Goal: Task Accomplishment & Management: Use online tool/utility

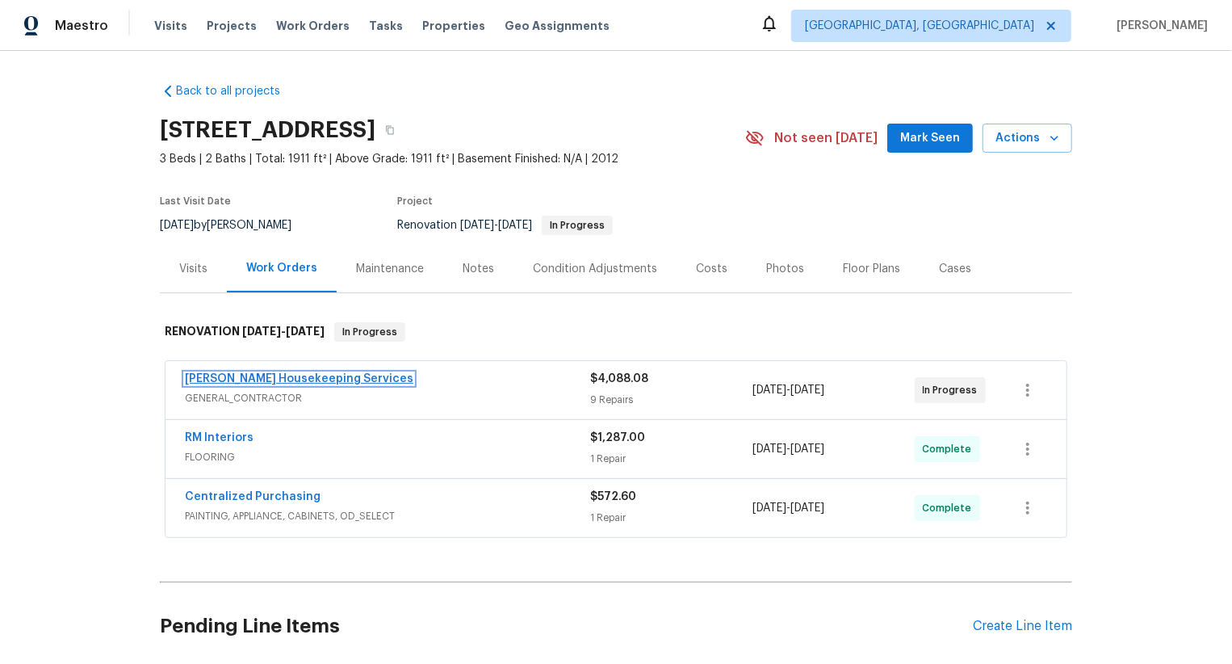
click at [328, 374] on link "[PERSON_NAME] Housekeeping Services" at bounding box center [299, 378] width 228 height 11
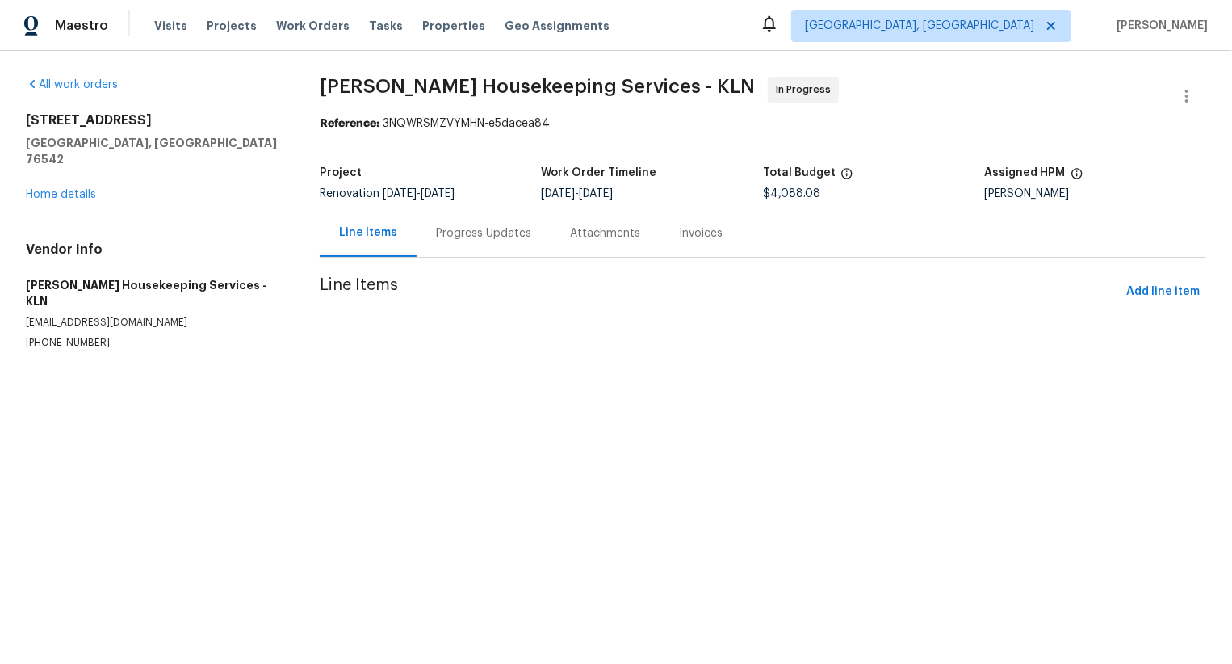
click at [460, 243] on section "[PERSON_NAME] Housekeeping Services - KLN In Progress Reference: 3NQWRSMZVYMHN-…" at bounding box center [763, 233] width 887 height 312
click at [460, 243] on div at bounding box center [616, 332] width 1232 height 664
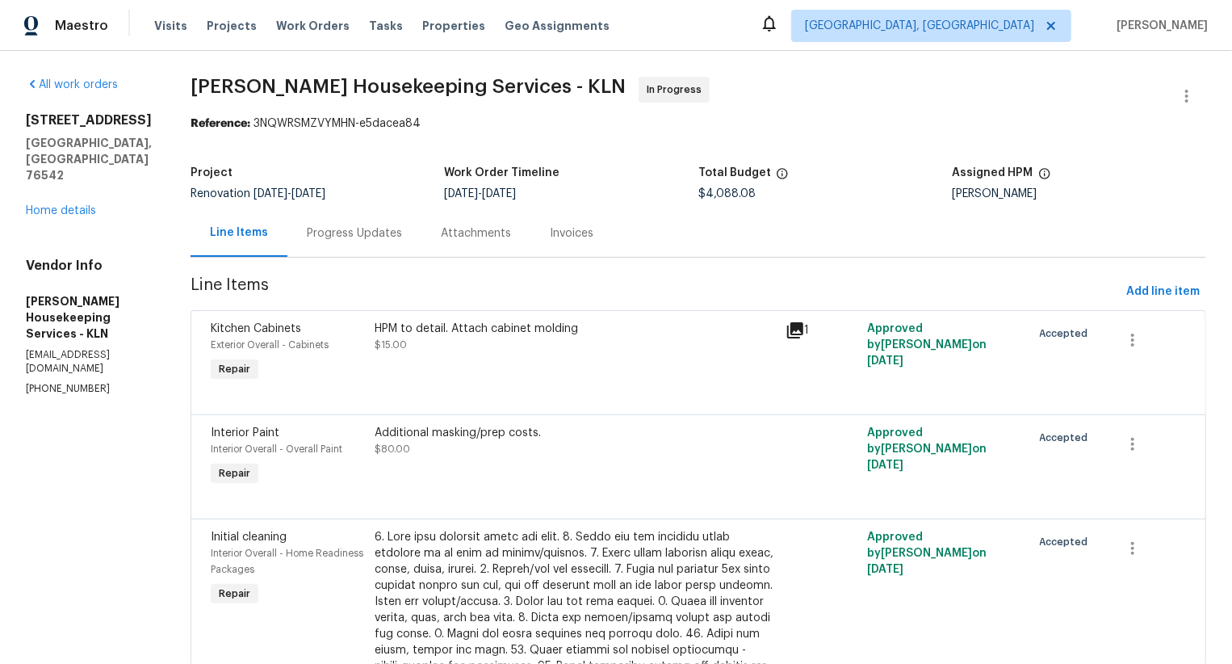
click at [470, 243] on div "Attachments" at bounding box center [475, 233] width 109 height 48
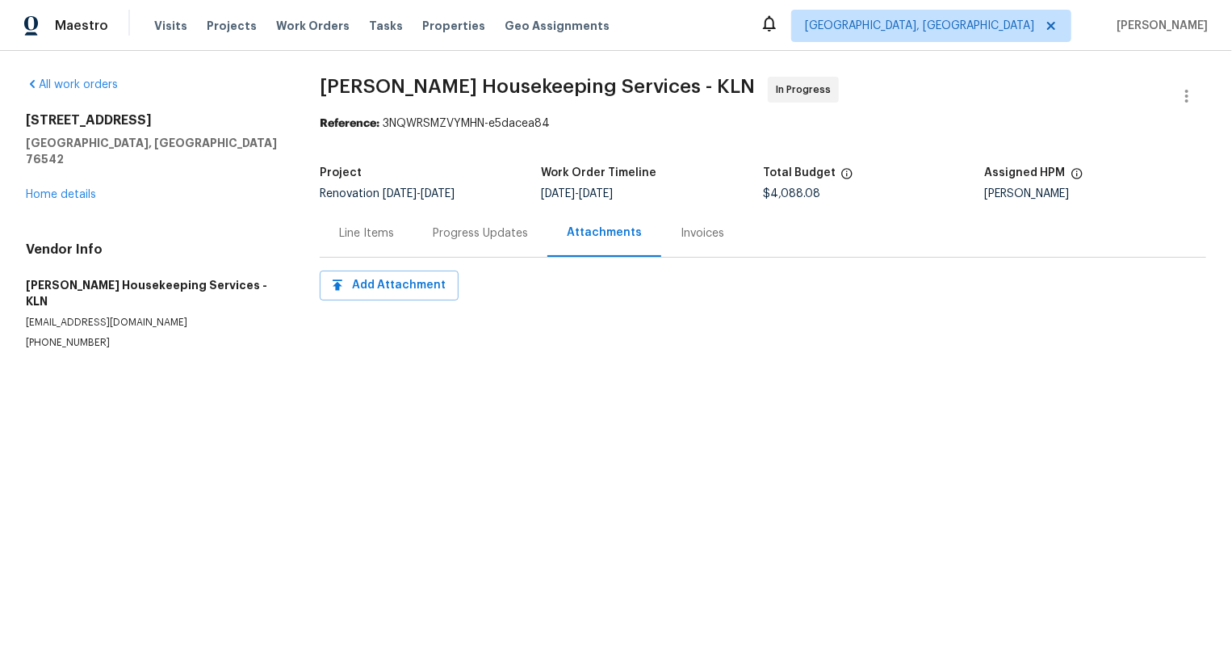
click at [470, 243] on div "Progress Updates" at bounding box center [480, 233] width 134 height 48
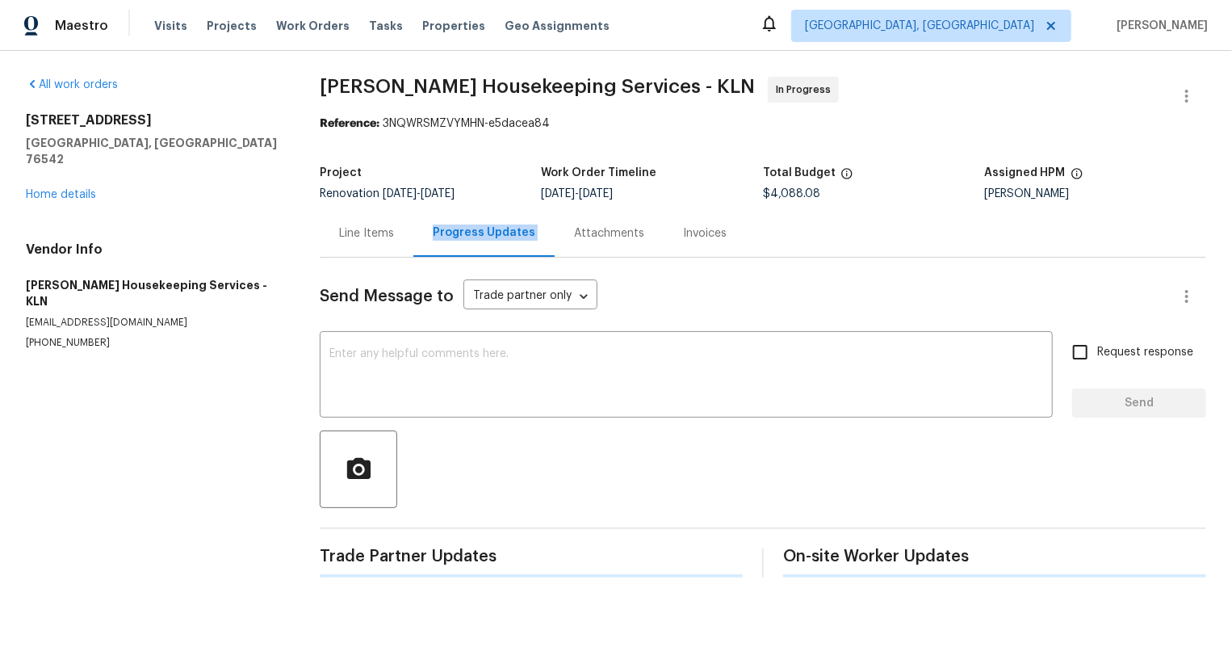
click at [470, 243] on div "Progress Updates" at bounding box center [483, 233] width 141 height 48
click at [81, 189] on link "Home details" at bounding box center [61, 194] width 70 height 11
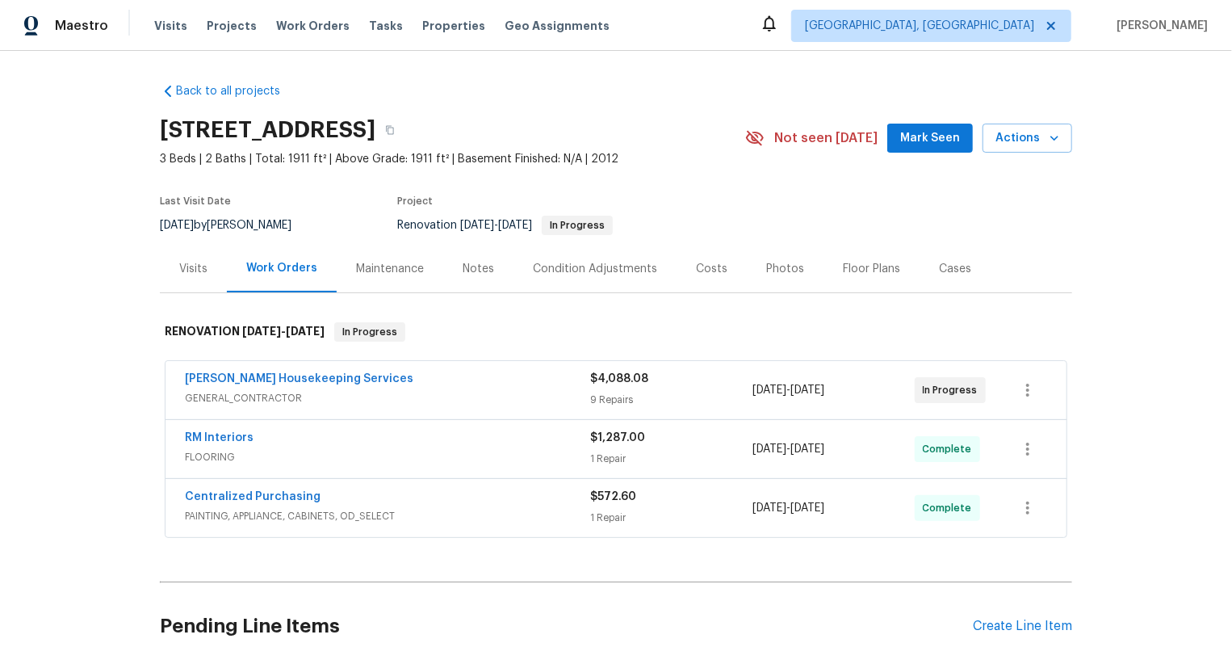
click at [160, 384] on div "Arelis Housekeeping Services GENERAL_CONTRACTOR $4,088.08 9 Repairs 8/21/2025 -…" at bounding box center [616, 450] width 912 height 185
copy link "Arelis Housekeeping Services"
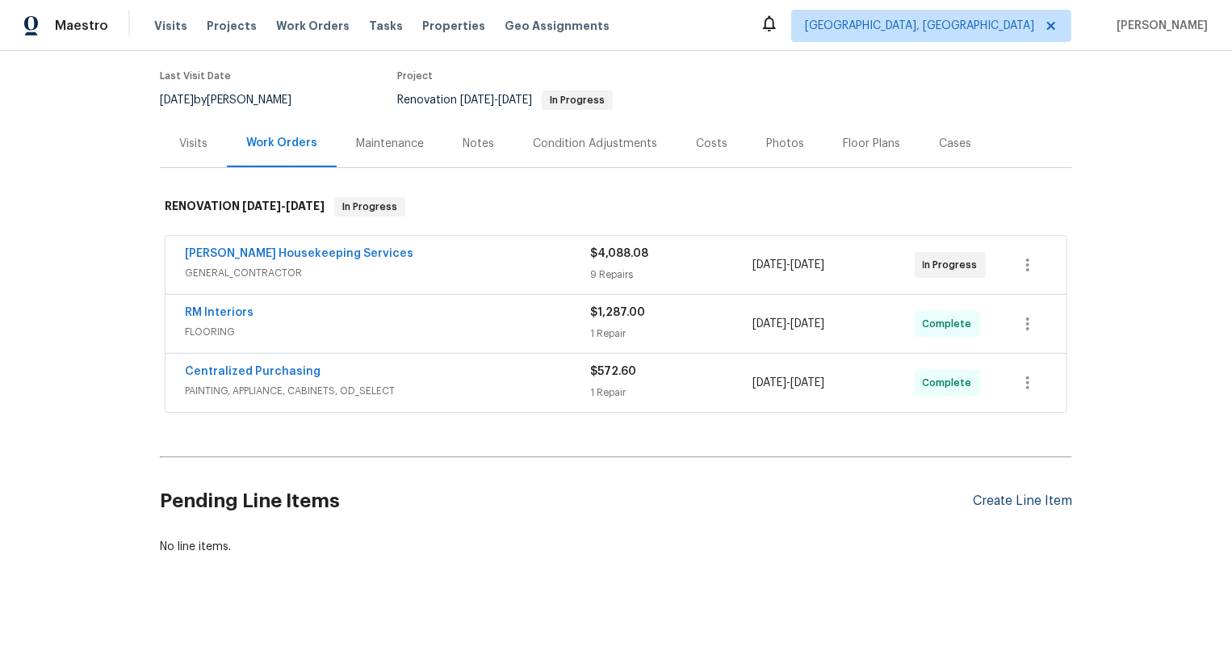
click at [1063, 500] on div "Create Line Item" at bounding box center [1022, 500] width 99 height 15
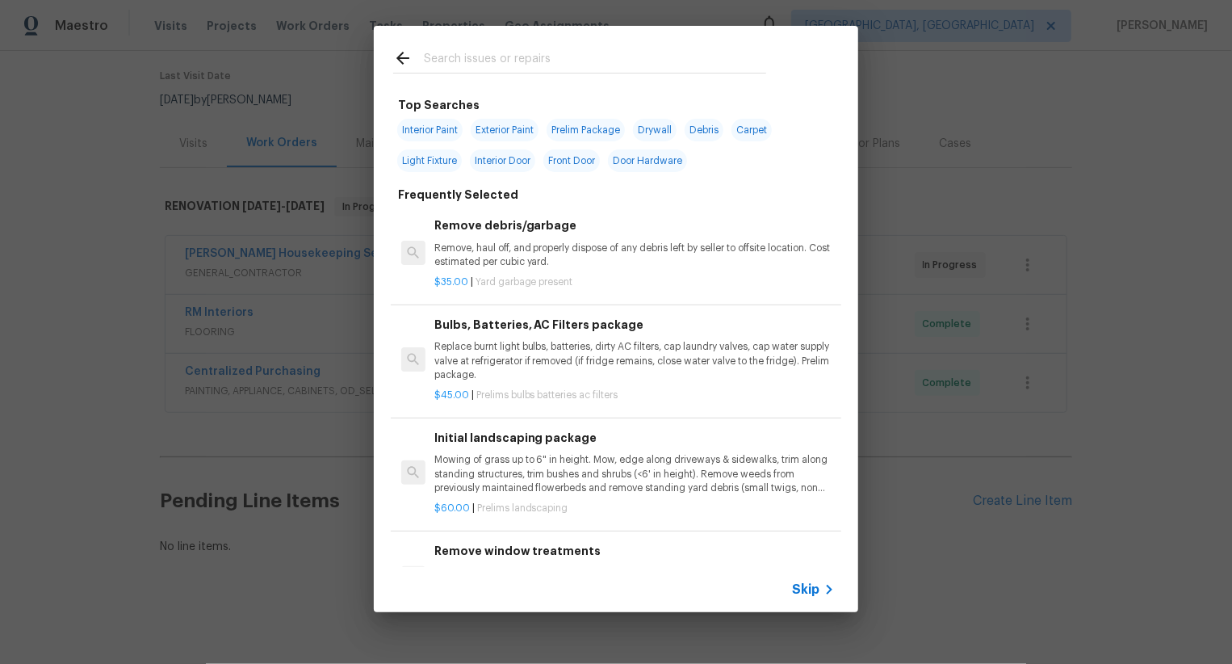
click at [822, 586] on icon at bounding box center [828, 589] width 19 height 19
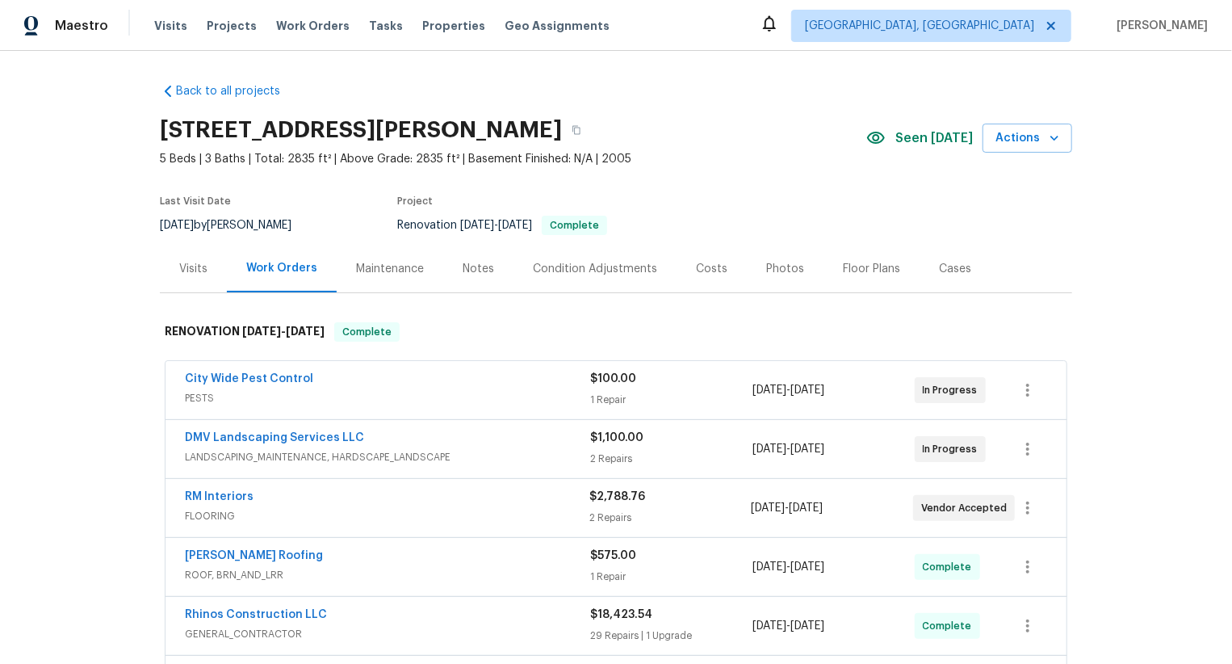
click at [166, 494] on div "RM Interiors FLOORING $2,788.76 2 Repairs [DATE] - [DATE] Vendor Accepted" at bounding box center [616, 508] width 901 height 58
click at [166, 494] on div "RM Interiors FLOORING $2,788.76 2 Repairs 8/14/2025 - 8/22/2025 Vendor Accepted" at bounding box center [616, 508] width 901 height 58
copy link "RM Interiors"
click at [173, 426] on div "DMV Landscaping Services LLC LANDSCAPING_MAINTENANCE, HARDSCAPE_LANDSCAPE $1,10…" at bounding box center [616, 449] width 901 height 58
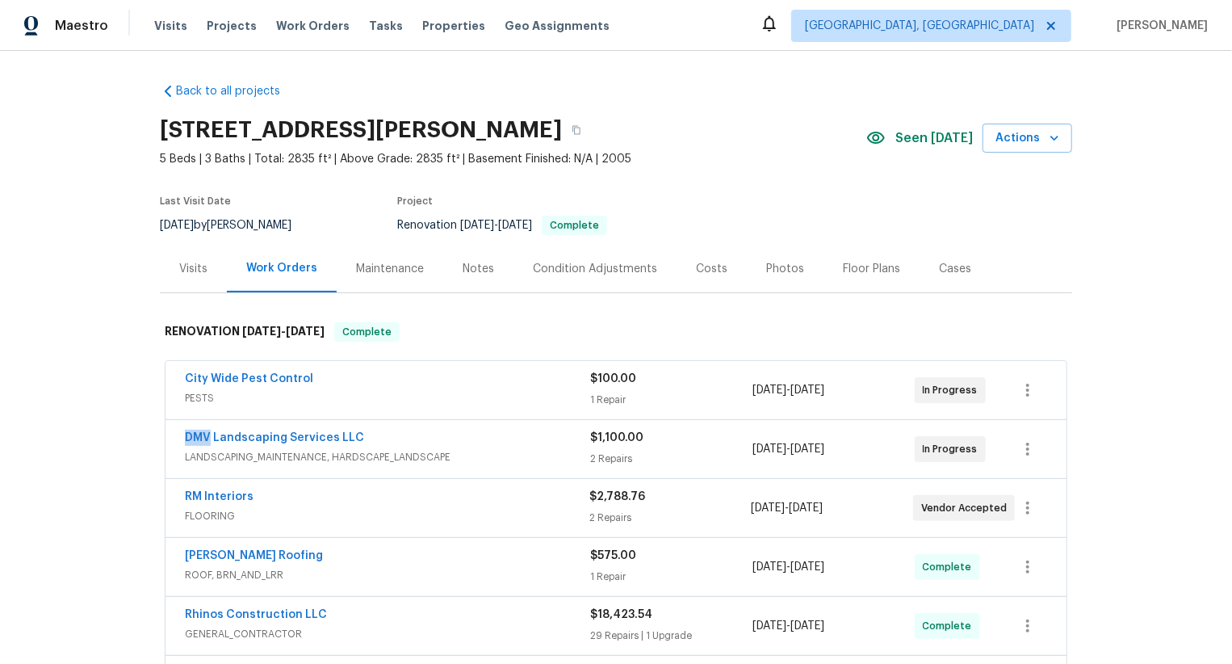
click at [173, 426] on div "DMV Landscaping Services LLC LANDSCAPING_MAINTENANCE, HARDSCAPE_LANDSCAPE $1,10…" at bounding box center [616, 449] width 901 height 58
copy link "DMV Landscaping Services LLC"
click at [170, 372] on div "City Wide Pest Control PESTS $100.00 1 Repair 8/25/2025 - 8/25/2025 In Progress" at bounding box center [616, 390] width 901 height 58
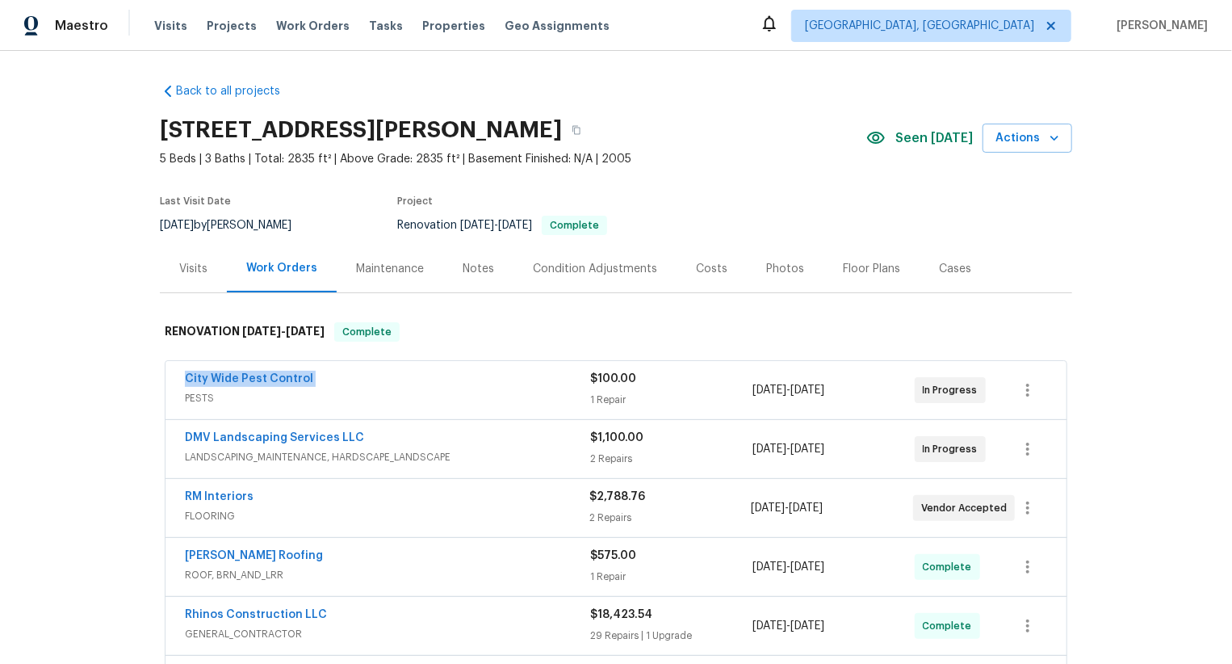
click at [170, 372] on div "City Wide Pest Control PESTS $100.00 1 Repair 8/25/2025 - 8/25/2025 In Progress" at bounding box center [616, 390] width 901 height 58
copy link "City Wide Pest Control"
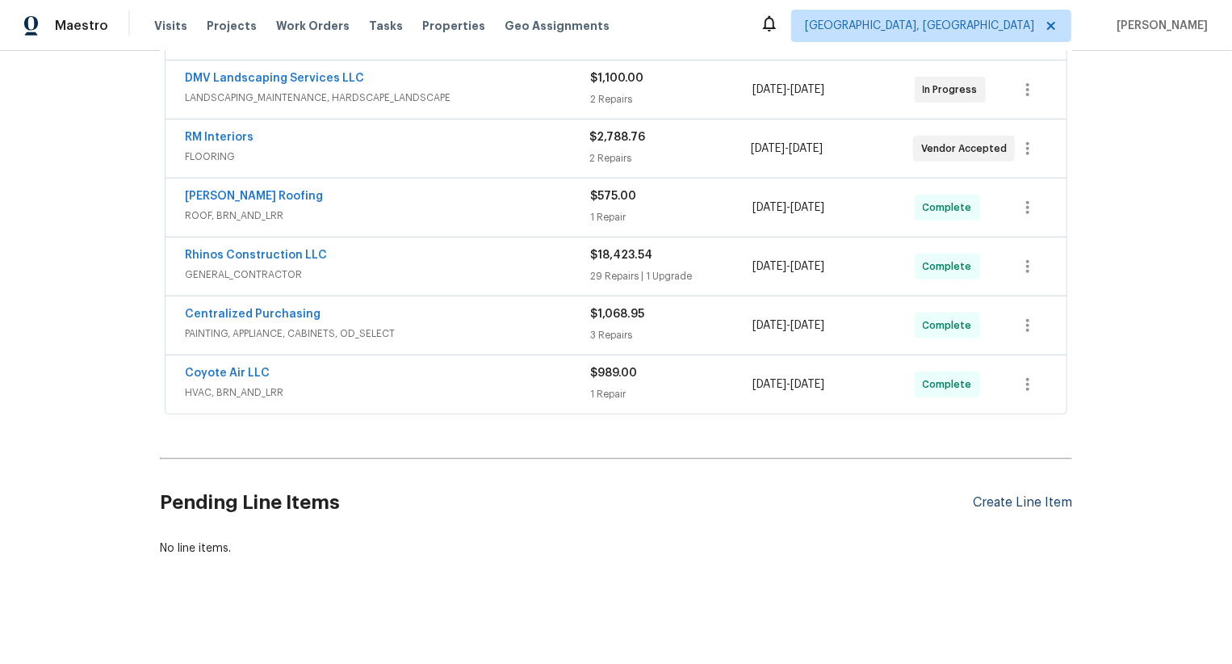
click at [1025, 499] on div "Create Line Item" at bounding box center [1022, 502] width 99 height 15
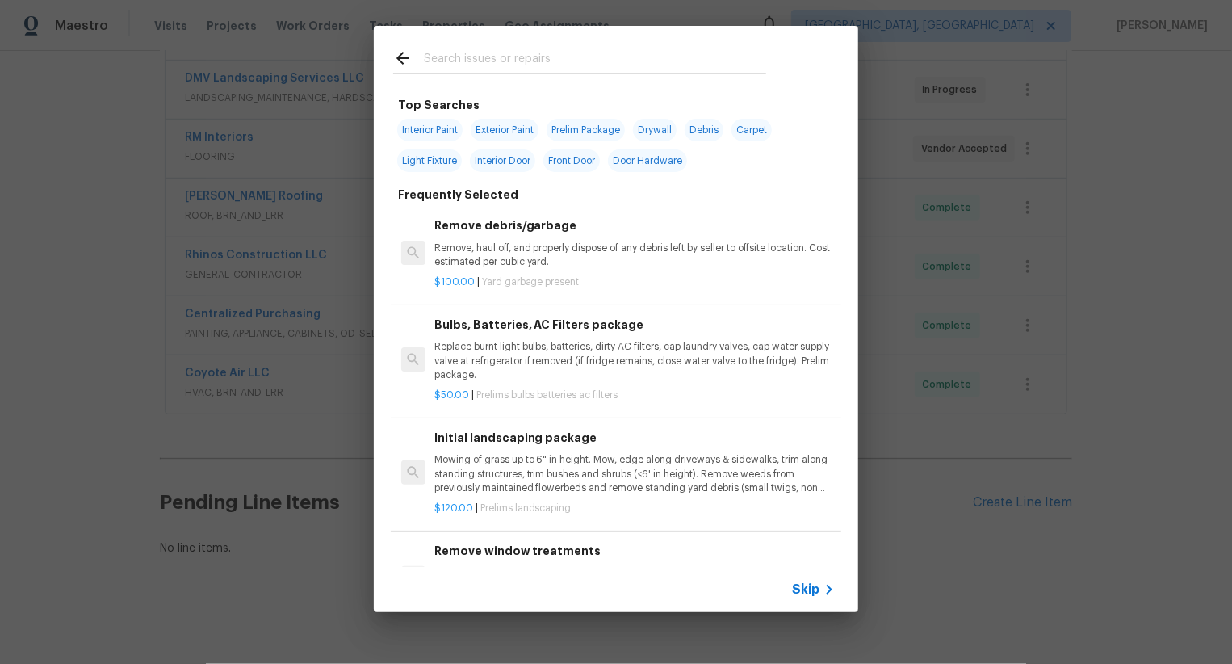
click at [809, 585] on span "Skip" at bounding box center [805, 589] width 27 height 16
